Goal: Task Accomplishment & Management: Manage account settings

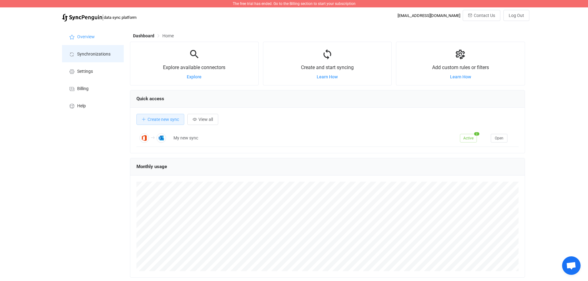
click at [87, 53] on span "Synchronizations" at bounding box center [93, 54] width 33 height 5
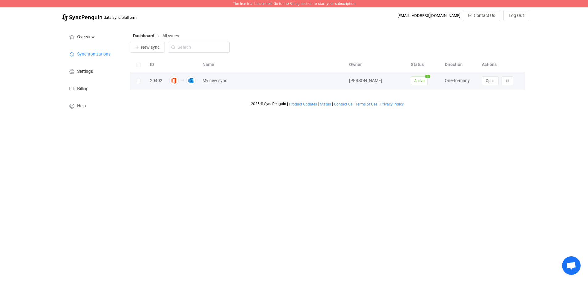
click at [155, 81] on div "20402" at bounding box center [156, 80] width 19 height 7
click at [496, 84] on button "Open" at bounding box center [490, 81] width 17 height 9
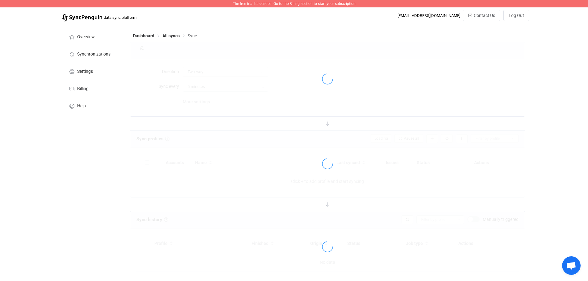
type input "Office 365 GAL → Outlook (one to many)"
type input "30 minutes"
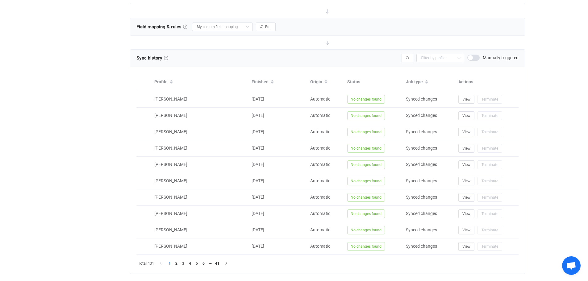
scroll to position [426, 0]
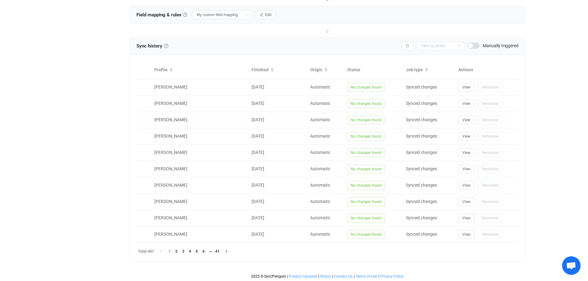
click at [568, 271] on span "Open chat" at bounding box center [571, 265] width 19 height 19
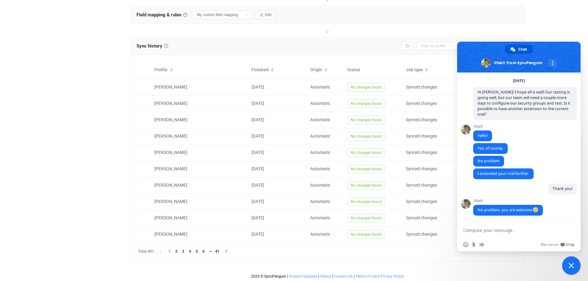
scroll to position [1281, 0]
click at [569, 266] on span "Close chat" at bounding box center [571, 266] width 6 height 6
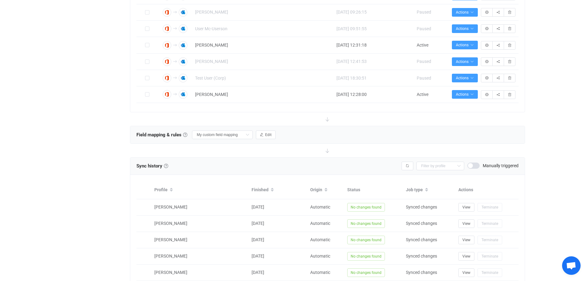
scroll to position [303, 0]
